Goal: Find specific page/section: Find specific page/section

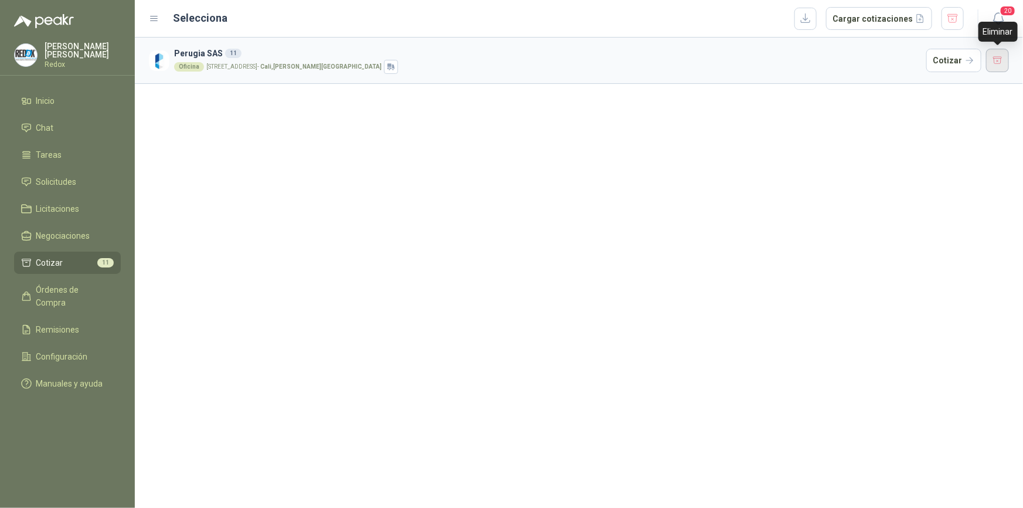
click at [997, 59] on button "button" at bounding box center [997, 60] width 23 height 23
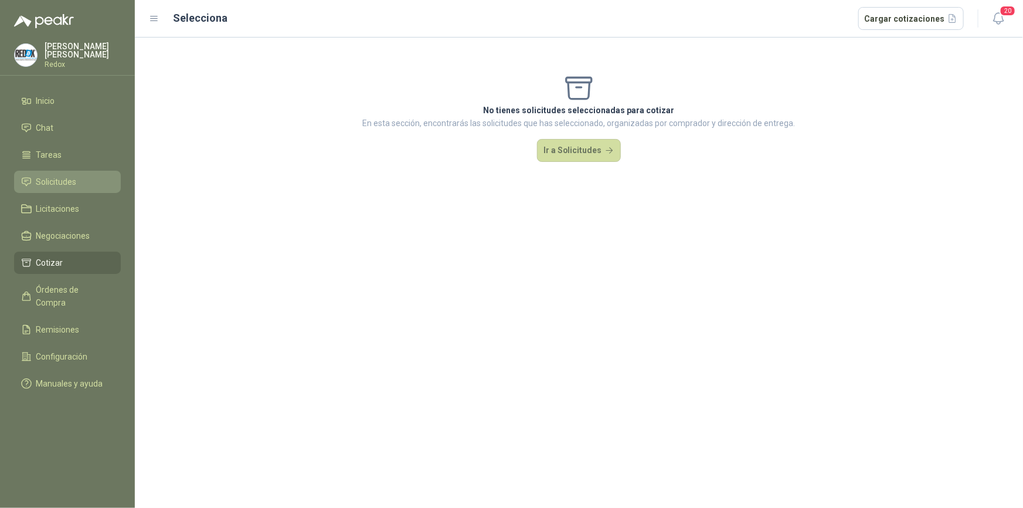
click at [62, 183] on span "Solicitudes" at bounding box center [56, 181] width 40 height 13
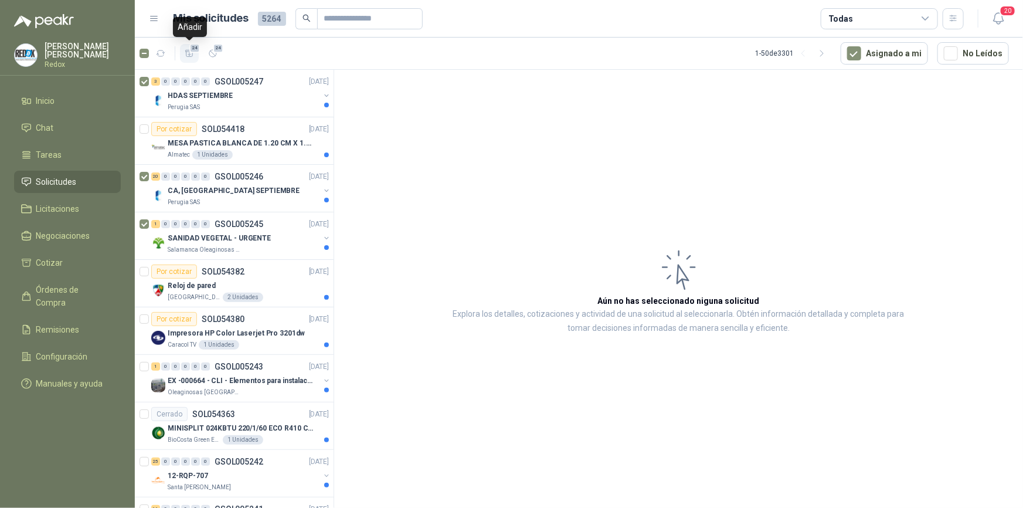
click at [188, 53] on icon "button" at bounding box center [190, 54] width 10 height 10
click at [49, 268] on span "Cotizar" at bounding box center [49, 262] width 27 height 13
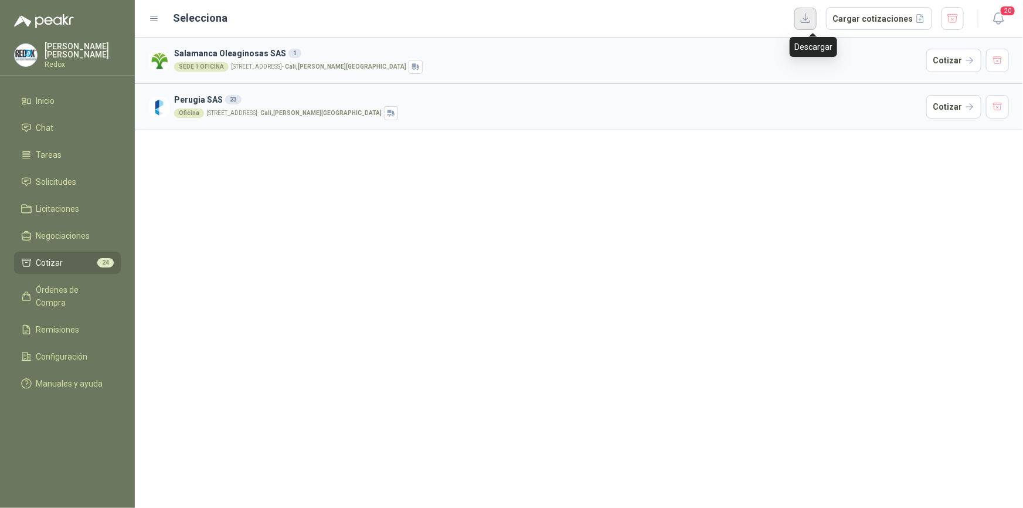
click at [812, 20] on button "button" at bounding box center [805, 19] width 22 height 22
